Goal: Find specific page/section: Find specific page/section

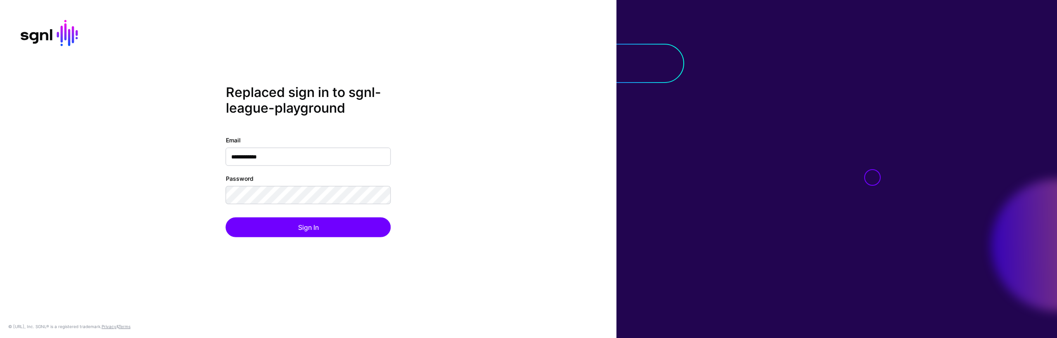
click at [960, 166] on div at bounding box center [837, 169] width 441 height 338
click at [886, 201] on div at bounding box center [837, 169] width 441 height 338
